Goal: Task Accomplishment & Management: Manage account settings

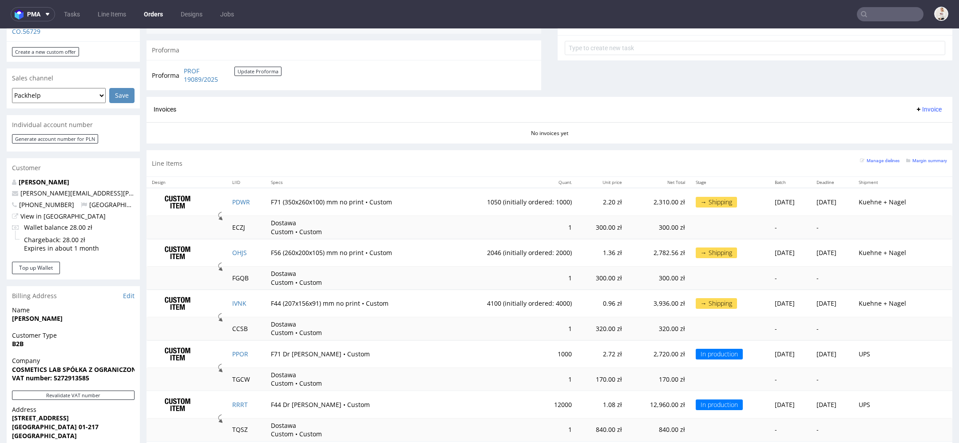
scroll to position [322, 0]
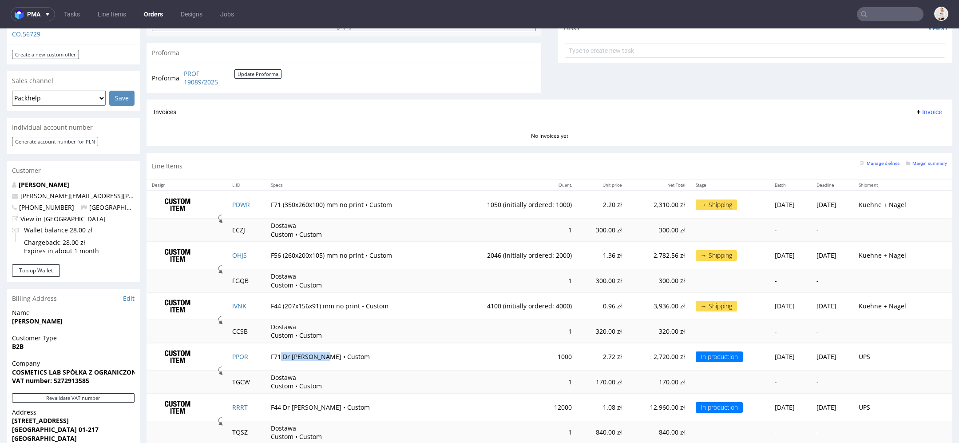
drag, startPoint x: 312, startPoint y: 353, endPoint x: 275, endPoint y: 355, distance: 36.9
click at [275, 355] on td "F71 Dr [PERSON_NAME] • Custom" at bounding box center [356, 357] width 181 height 28
copy td "Dr [PERSON_NAME]"
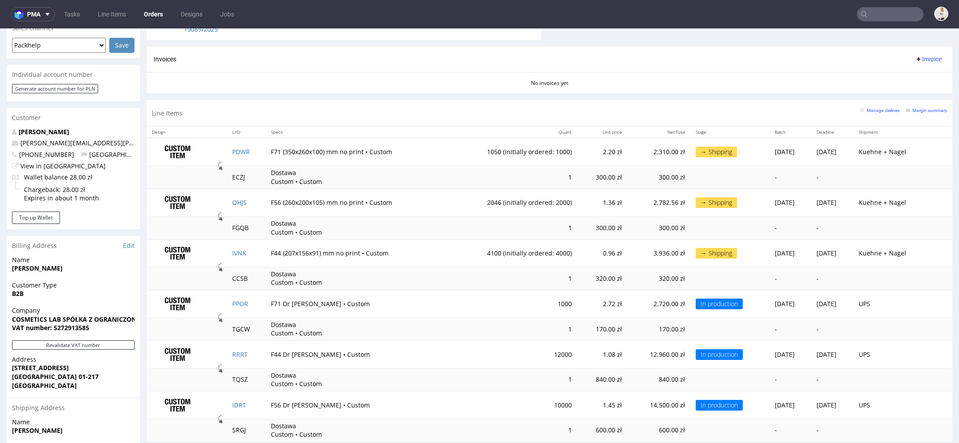
click at [919, 298] on td "UPS" at bounding box center [894, 304] width 80 height 28
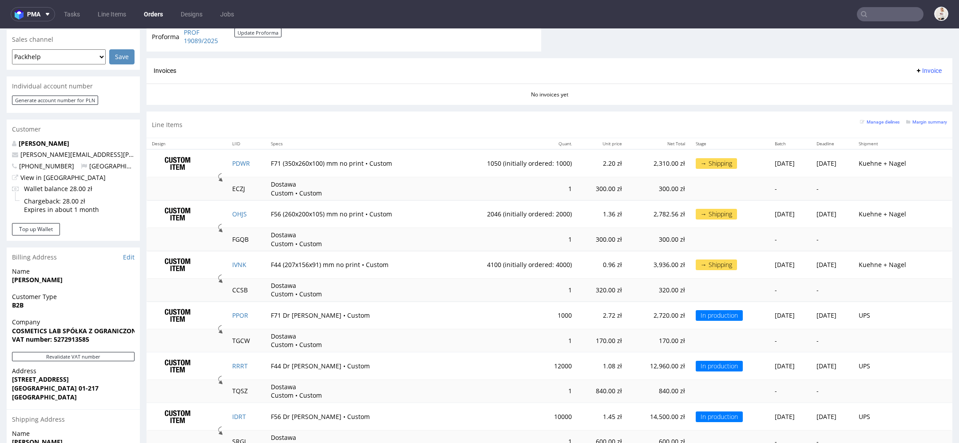
scroll to position [362, 0]
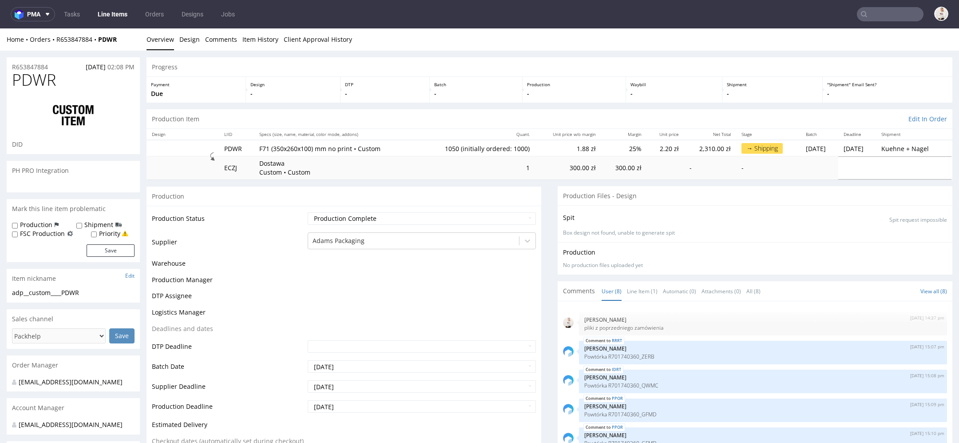
scroll to position [72, 0]
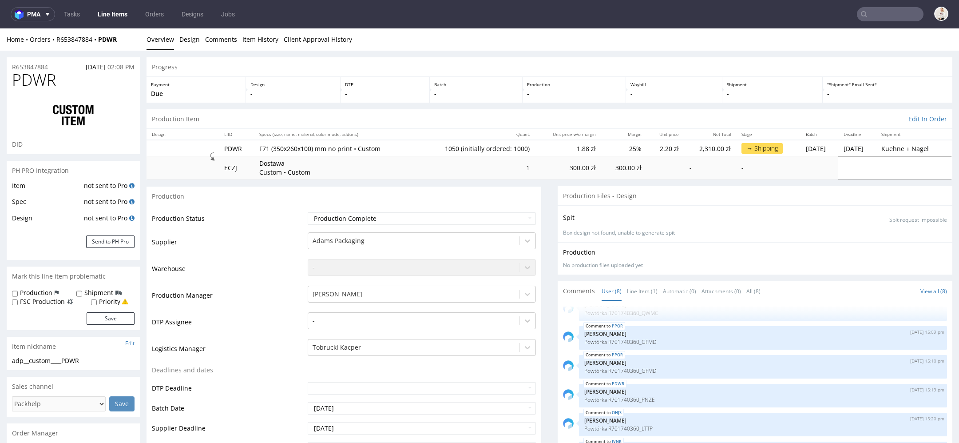
type input "1050"
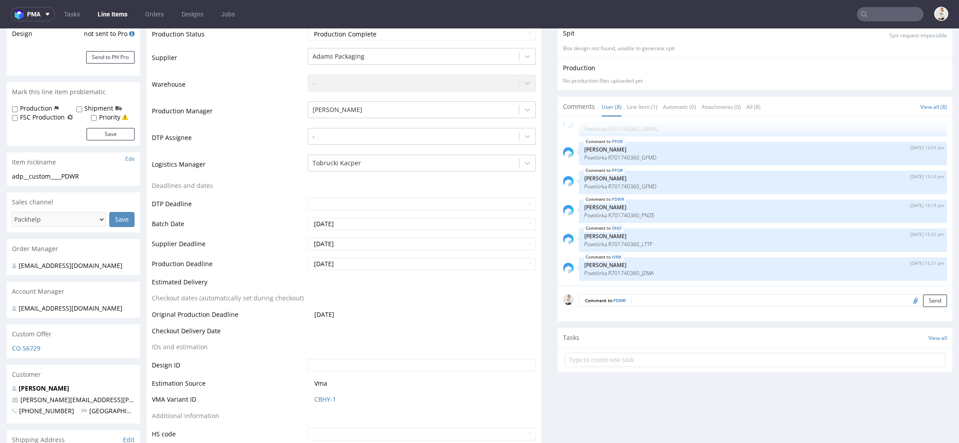
scroll to position [187, 0]
click at [657, 298] on textarea at bounding box center [790, 297] width 316 height 12
paste textarea "wysyłka na Grzędy z dopiskiem, że to Move Closer"
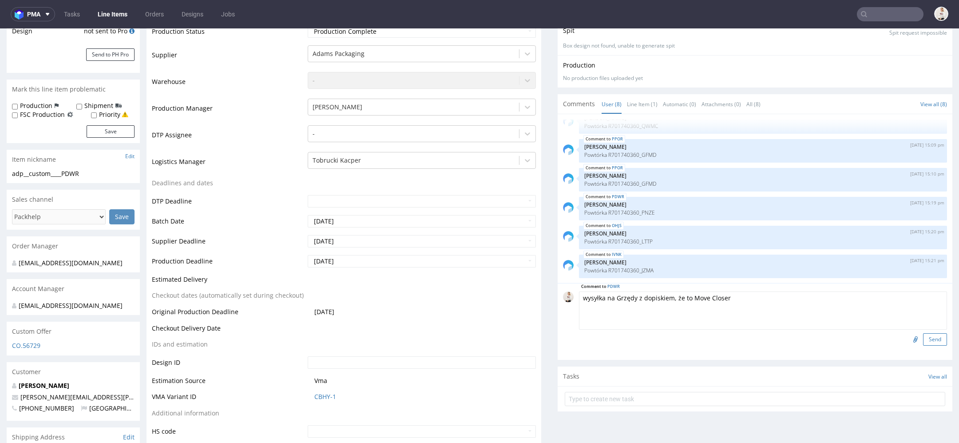
type textarea "wysyłka na Grzędy z dopiskiem, że to Move Closer"
click at [924, 336] on button "Send" at bounding box center [936, 339] width 24 height 12
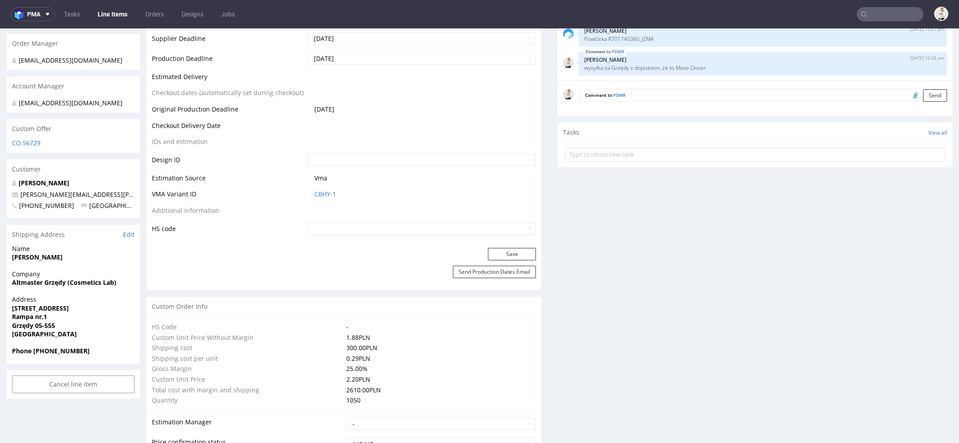
scroll to position [391, 0]
